Goal: Go to known website: Access a specific website the user already knows

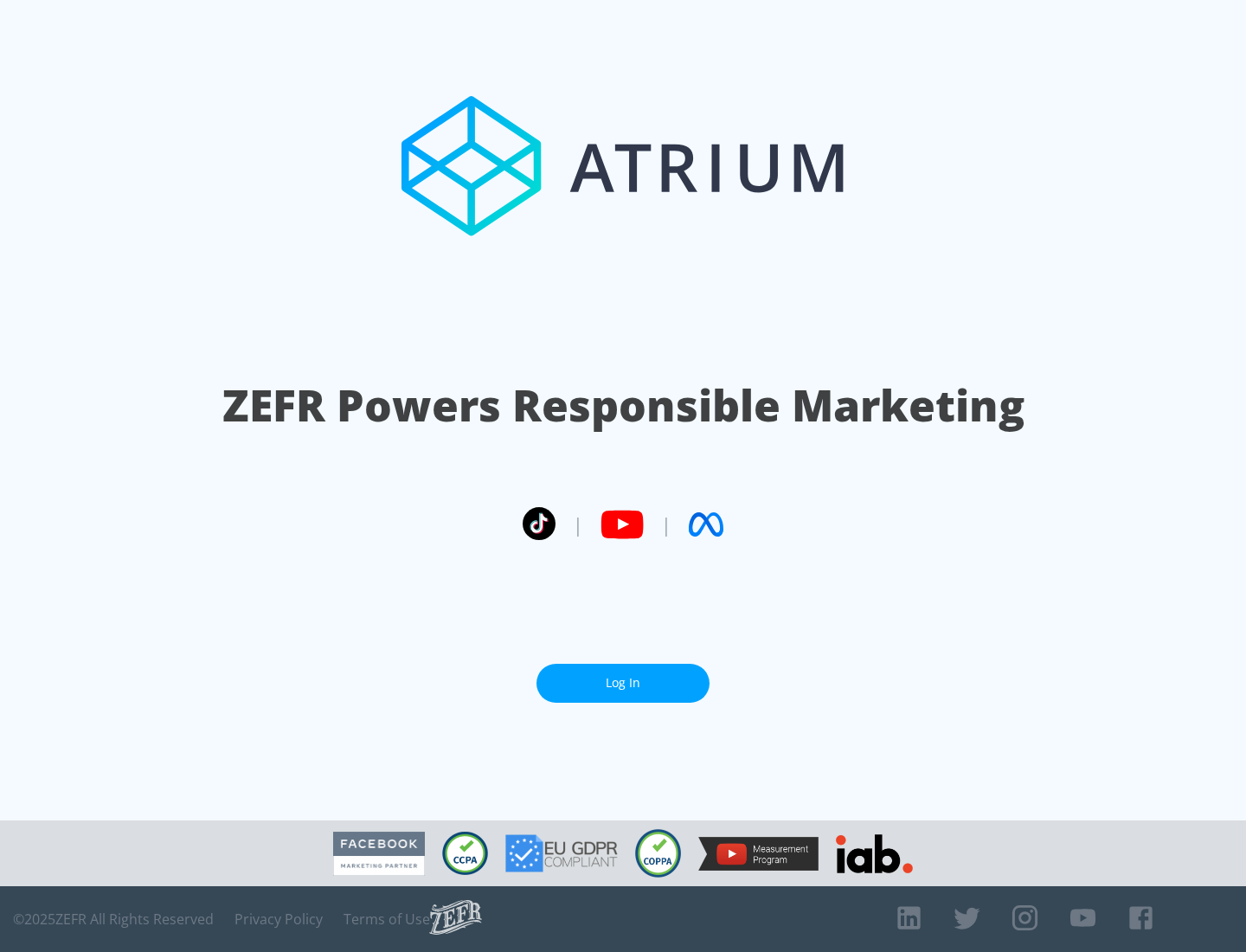
click at [623, 676] on link "Log In" at bounding box center [622, 683] width 173 height 39
